Goal: Task Accomplishment & Management: Complete application form

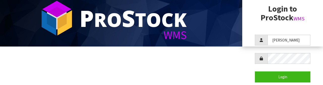
scroll to position [49, 0]
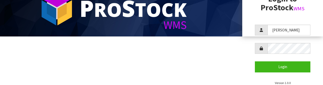
type input "[PERSON_NAME]"
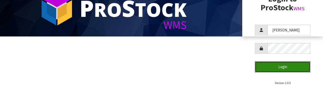
click at [285, 66] on button "Login" at bounding box center [283, 67] width 56 height 11
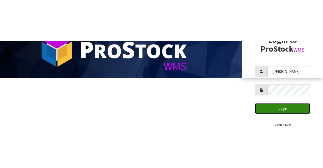
scroll to position [0, 0]
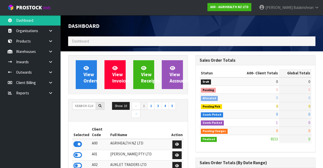
scroll to position [413, 127]
click at [83, 106] on input "text" at bounding box center [84, 106] width 24 height 8
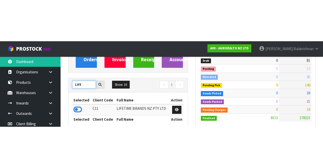
scroll to position [62, 0]
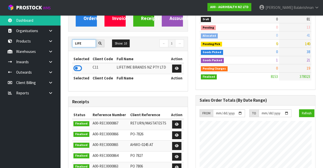
type input "LIFE"
click at [78, 69] on icon at bounding box center [77, 68] width 9 height 8
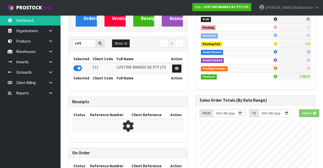
scroll to position [313, 127]
click at [48, 53] on link at bounding box center [52, 51] width 16 height 10
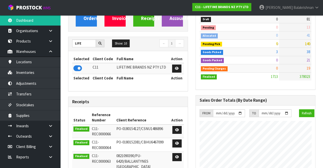
scroll to position [451, 127]
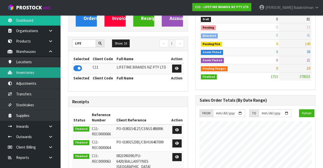
click at [39, 74] on link "Inventories" at bounding box center [30, 72] width 61 height 10
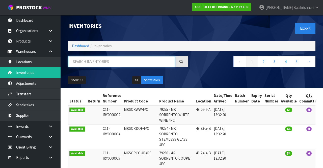
click at [122, 63] on input "text" at bounding box center [121, 61] width 107 height 11
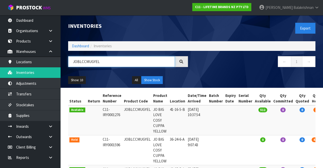
type input "JOBLCCMUGYEL"
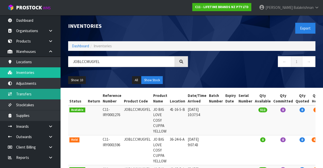
click at [15, 93] on link "Transfers" at bounding box center [30, 94] width 61 height 10
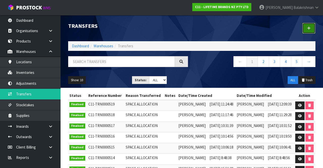
click at [312, 28] on link at bounding box center [308, 28] width 13 height 11
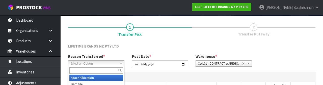
scroll to position [60, 0]
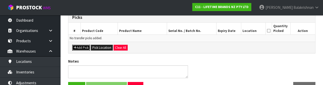
click at [83, 46] on button "Add Pick" at bounding box center [81, 48] width 18 height 6
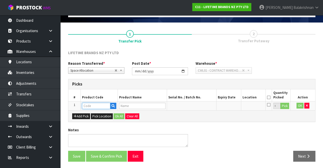
click at [97, 103] on input "text" at bounding box center [96, 105] width 28 height 6
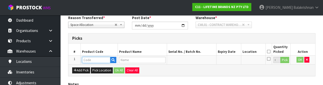
scroll to position [88, 0]
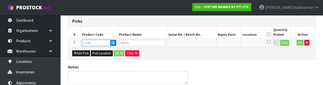
type input "JOBLCCMUGYEL"
type input "JO BIG LOVE COSY CUPPA YELLOW"
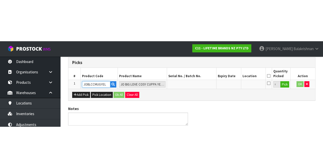
scroll to position [29, 0]
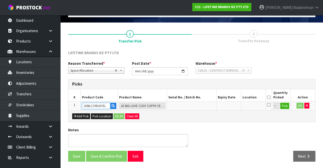
type input "JOBLCCMUGYEL"
click at [285, 105] on button "Pick" at bounding box center [284, 105] width 9 height 7
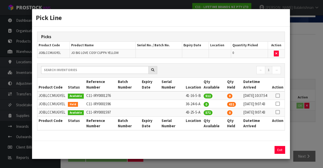
click at [278, 104] on icon at bounding box center [278, 103] width 4 height 0
click at [264, 153] on button "Assign Pick" at bounding box center [262, 150] width 21 height 8
type input "432"
click at [282, 153] on button "Exit" at bounding box center [280, 150] width 11 height 8
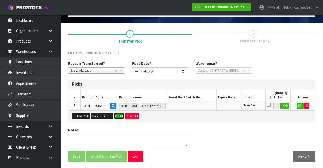
click at [117, 114] on button "Ok All" at bounding box center [119, 116] width 11 height 6
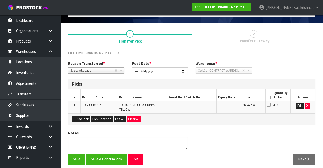
scroll to position [28, 0]
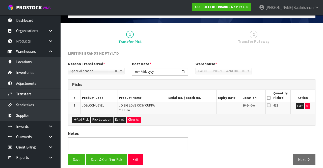
click at [269, 98] on icon at bounding box center [269, 98] width 4 height 0
click at [77, 154] on button "Save" at bounding box center [76, 159] width 17 height 11
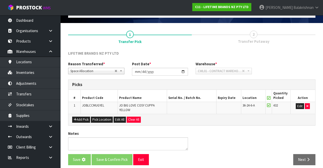
scroll to position [0, 0]
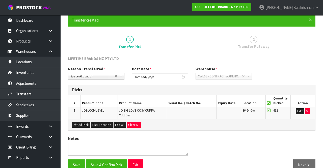
scroll to position [46, 0]
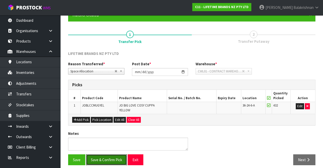
click at [113, 154] on button "Save & Confirm Pick" at bounding box center [106, 159] width 41 height 11
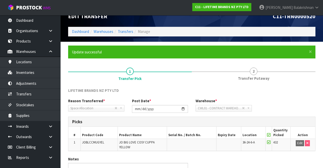
scroll to position [36, 0]
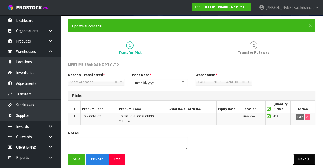
click at [305, 154] on button "Next" at bounding box center [304, 158] width 22 height 11
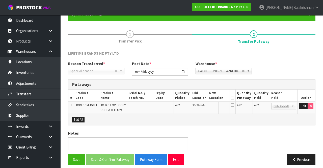
scroll to position [50, 0]
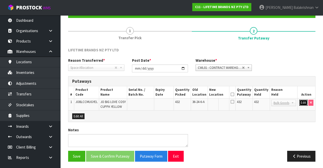
click at [301, 101] on button "Edit" at bounding box center [303, 102] width 8 height 6
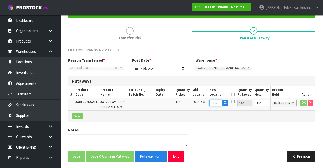
click at [216, 100] on input "text" at bounding box center [215, 102] width 13 height 6
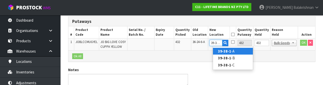
scroll to position [0, 1]
type input "39-38-1-B"
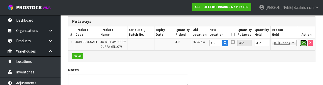
click at [303, 43] on button "OK" at bounding box center [303, 43] width 7 height 6
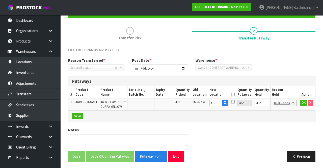
scroll to position [0, 0]
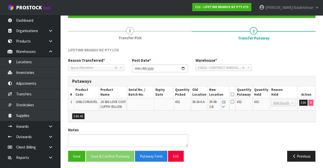
click at [234, 94] on icon at bounding box center [233, 94] width 4 height 0
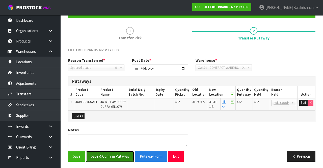
click at [104, 151] on button "Save & Confirm Putaway" at bounding box center [110, 155] width 48 height 11
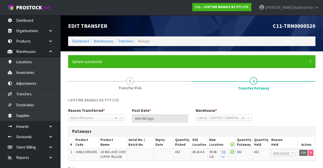
click at [310, 6] on span "Balakrishnan" at bounding box center [304, 7] width 20 height 5
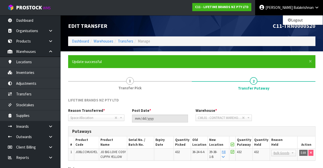
click at [315, 6] on icon at bounding box center [316, 8] width 5 height 4
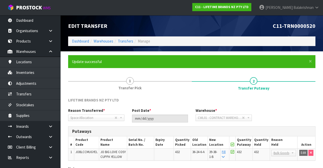
click at [310, 8] on span "Balakrishnan" at bounding box center [304, 7] width 20 height 5
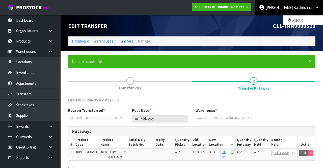
click at [310, 8] on span "Balakrishnan" at bounding box center [304, 7] width 20 height 5
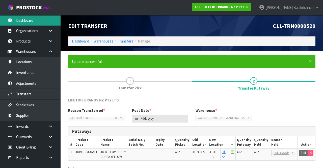
click at [16, 20] on link "Dashboard" at bounding box center [30, 20] width 61 height 10
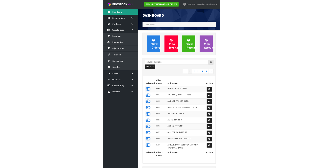
scroll to position [251949, 252272]
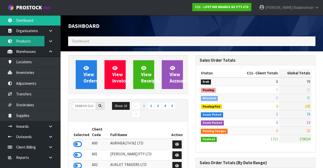
click at [20, 46] on link "Products" at bounding box center [30, 41] width 61 height 10
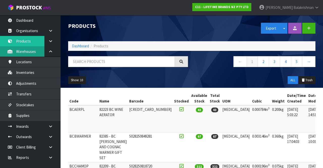
click at [21, 55] on link "Warehouses" at bounding box center [30, 51] width 61 height 10
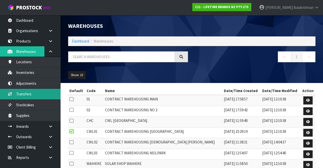
click at [24, 94] on link "Transfers" at bounding box center [30, 94] width 61 height 10
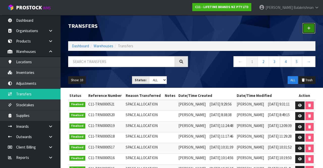
click at [305, 30] on link at bounding box center [308, 28] width 13 height 11
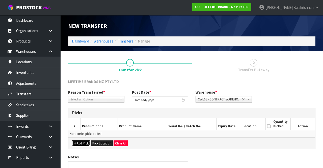
click at [76, 144] on button "Add Pick" at bounding box center [81, 143] width 18 height 6
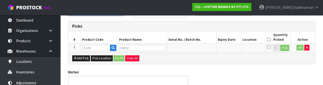
scroll to position [87, 0]
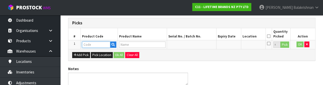
click at [88, 46] on input "text" at bounding box center [96, 45] width 28 height 6
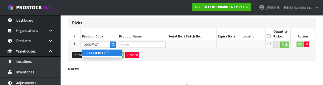
click at [93, 54] on strong "LCCOFPOT" at bounding box center [96, 53] width 18 height 5
type input "LCCOFPOTSS"
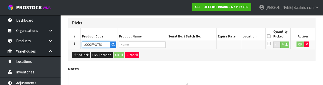
type input "LC POUR OVER KETTLE 700ML SSTEEL"
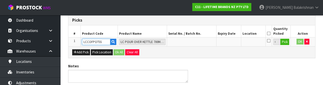
scroll to position [89, 0]
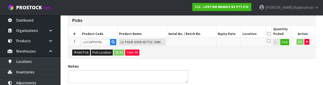
click at [269, 34] on icon at bounding box center [269, 34] width 4 height 0
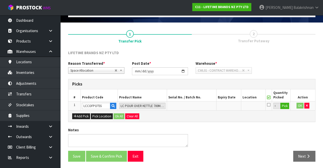
scroll to position [28, 0]
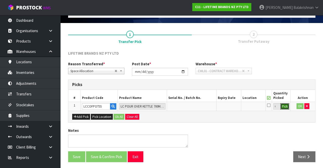
click at [287, 107] on button "Pick" at bounding box center [284, 106] width 9 height 7
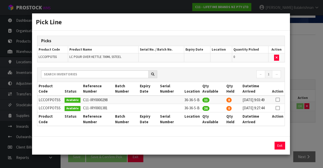
click at [279, 99] on icon at bounding box center [278, 99] width 4 height 0
click at [262, 149] on button "Assign Pick" at bounding box center [262, 145] width 21 height 8
type input "11"
click at [279, 108] on icon at bounding box center [278, 108] width 4 height 0
click at [270, 149] on button "Assign Pick" at bounding box center [262, 145] width 21 height 8
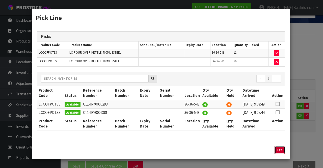
click at [279, 153] on button "Exit" at bounding box center [280, 150] width 11 height 8
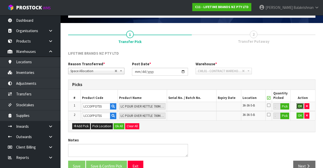
click at [298, 107] on button "OK" at bounding box center [300, 106] width 7 height 6
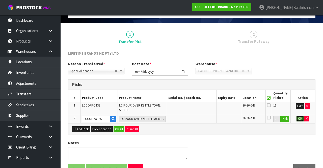
click at [300, 119] on button "OK" at bounding box center [300, 118] width 7 height 6
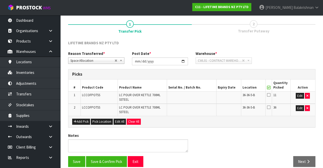
scroll to position [44, 0]
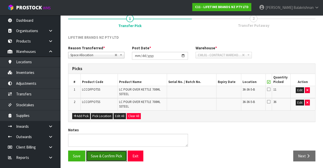
click at [102, 156] on button "Save & Confirm Pick" at bounding box center [106, 155] width 41 height 11
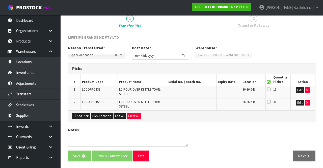
scroll to position [0, 0]
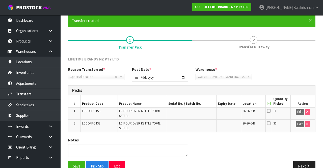
scroll to position [51, 0]
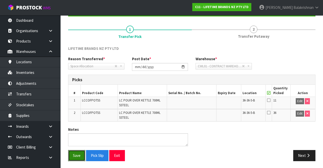
click at [75, 156] on button "Save" at bounding box center [76, 155] width 17 height 11
click at [308, 155] on icon "button" at bounding box center [308, 155] width 5 height 4
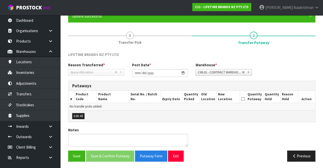
click at [127, 41] on span "Transfer Pick" at bounding box center [129, 42] width 23 height 5
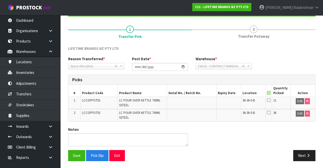
click at [270, 101] on icon at bounding box center [269, 100] width 4 height 4
click at [274, 113] on span "36" at bounding box center [274, 112] width 3 height 4
click at [270, 112] on icon at bounding box center [269, 112] width 4 height 4
click at [268, 113] on icon at bounding box center [269, 112] width 4 height 4
click at [270, 112] on icon at bounding box center [269, 112] width 4 height 4
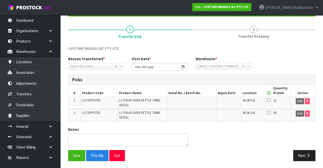
click at [268, 111] on icon at bounding box center [269, 112] width 4 height 4
click at [270, 113] on icon at bounding box center [269, 112] width 4 height 4
click at [267, 113] on icon at bounding box center [269, 112] width 4 height 4
click at [268, 101] on icon at bounding box center [269, 100] width 4 height 4
click at [268, 100] on icon at bounding box center [269, 100] width 4 height 4
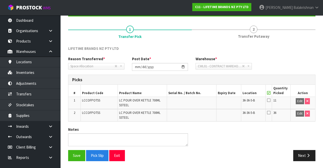
click at [269, 93] on icon at bounding box center [269, 93] width 4 height 0
click at [271, 100] on icon at bounding box center [269, 100] width 4 height 4
click at [267, 100] on icon at bounding box center [269, 100] width 4 height 4
click at [268, 93] on icon at bounding box center [269, 93] width 4 height 0
click at [76, 154] on button "Save" at bounding box center [76, 155] width 17 height 11
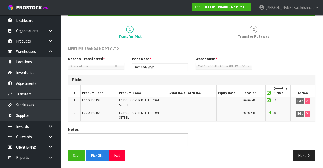
click at [259, 30] on link "2 Transfer Putaway" at bounding box center [254, 32] width 124 height 20
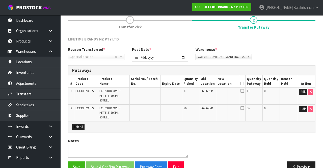
scroll to position [61, 0]
click at [302, 92] on button "Edit" at bounding box center [303, 92] width 8 height 6
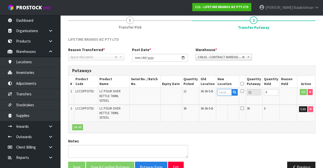
click at [230, 92] on input "text" at bounding box center [225, 92] width 14 height 6
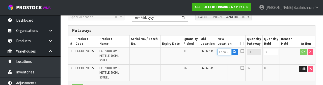
scroll to position [107, 0]
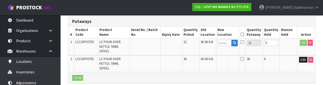
click at [231, 58] on td at bounding box center [233, 64] width 11 height 17
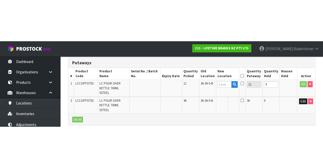
scroll to position [63, 0]
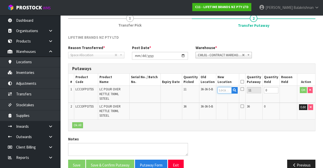
click at [227, 90] on input "text" at bounding box center [225, 90] width 14 height 6
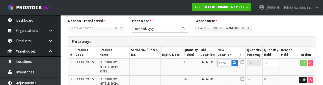
scroll to position [87, 0]
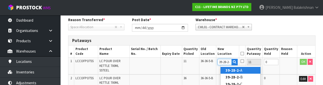
type input "39-28-2-B"
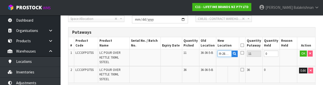
scroll to position [98, 0]
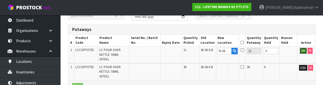
click at [302, 53] on button "OK" at bounding box center [303, 51] width 7 height 6
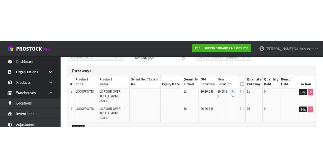
scroll to position [63, 0]
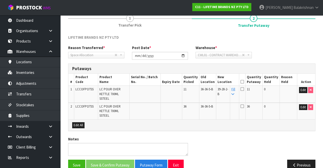
click at [244, 82] on icon at bounding box center [243, 82] width 4 height 0
click at [244, 104] on icon at bounding box center [243, 106] width 4 height 4
click at [244, 82] on icon at bounding box center [243, 82] width 4 height 0
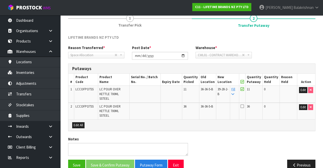
click at [244, 104] on icon at bounding box center [243, 106] width 4 height 4
click at [244, 82] on icon at bounding box center [243, 82] width 4 height 0
click at [250, 104] on span "36" at bounding box center [248, 106] width 3 height 4
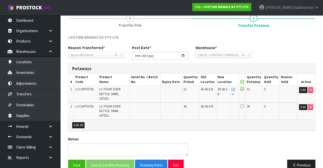
click at [244, 104] on icon at bounding box center [243, 106] width 4 height 4
click at [239, 94] on td "Fill" at bounding box center [234, 94] width 9 height 17
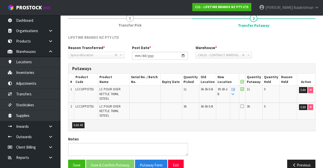
click at [235, 89] on link "Fill" at bounding box center [233, 91] width 4 height 9
click at [234, 92] on icon at bounding box center [232, 93] width 3 height 3
click at [244, 104] on icon at bounding box center [243, 106] width 4 height 4
click at [0, 0] on input "checkbox" at bounding box center [0, 0] width 0 height 0
click at [103, 159] on button "Save & Confirm Putaway" at bounding box center [110, 164] width 48 height 11
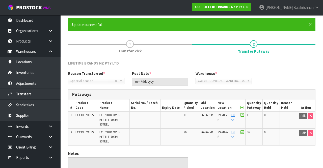
scroll to position [51, 0]
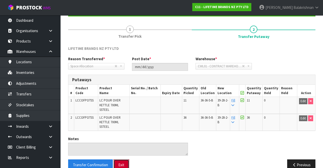
click at [122, 159] on button "Exit" at bounding box center [122, 164] width 16 height 11
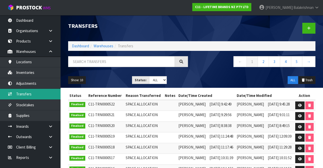
click at [29, 93] on link "Transfers" at bounding box center [30, 94] width 61 height 10
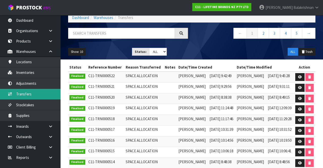
scroll to position [32, 0]
